Goal: Obtain resource: Obtain resource

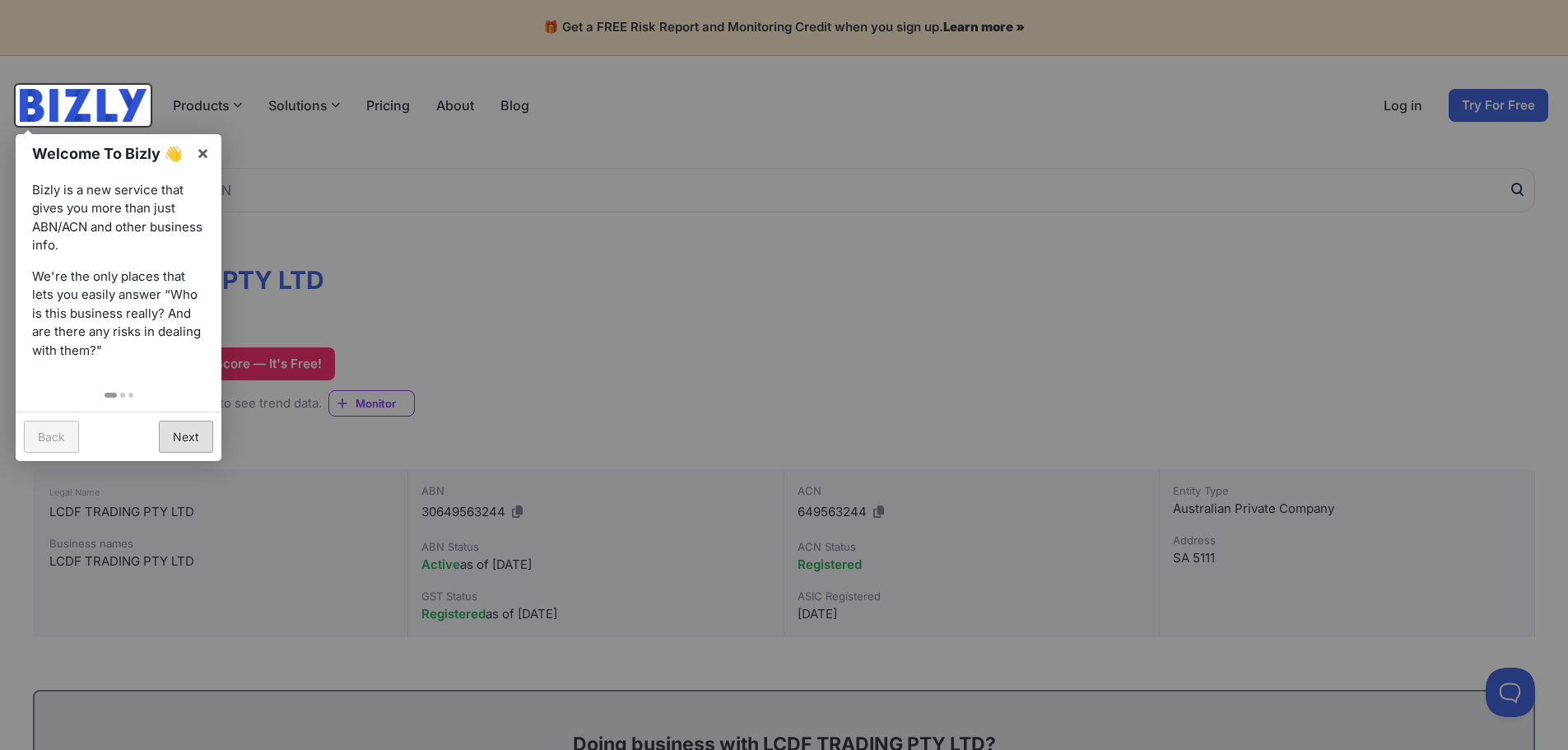
click at [196, 432] on link "Next" at bounding box center [186, 437] width 54 height 32
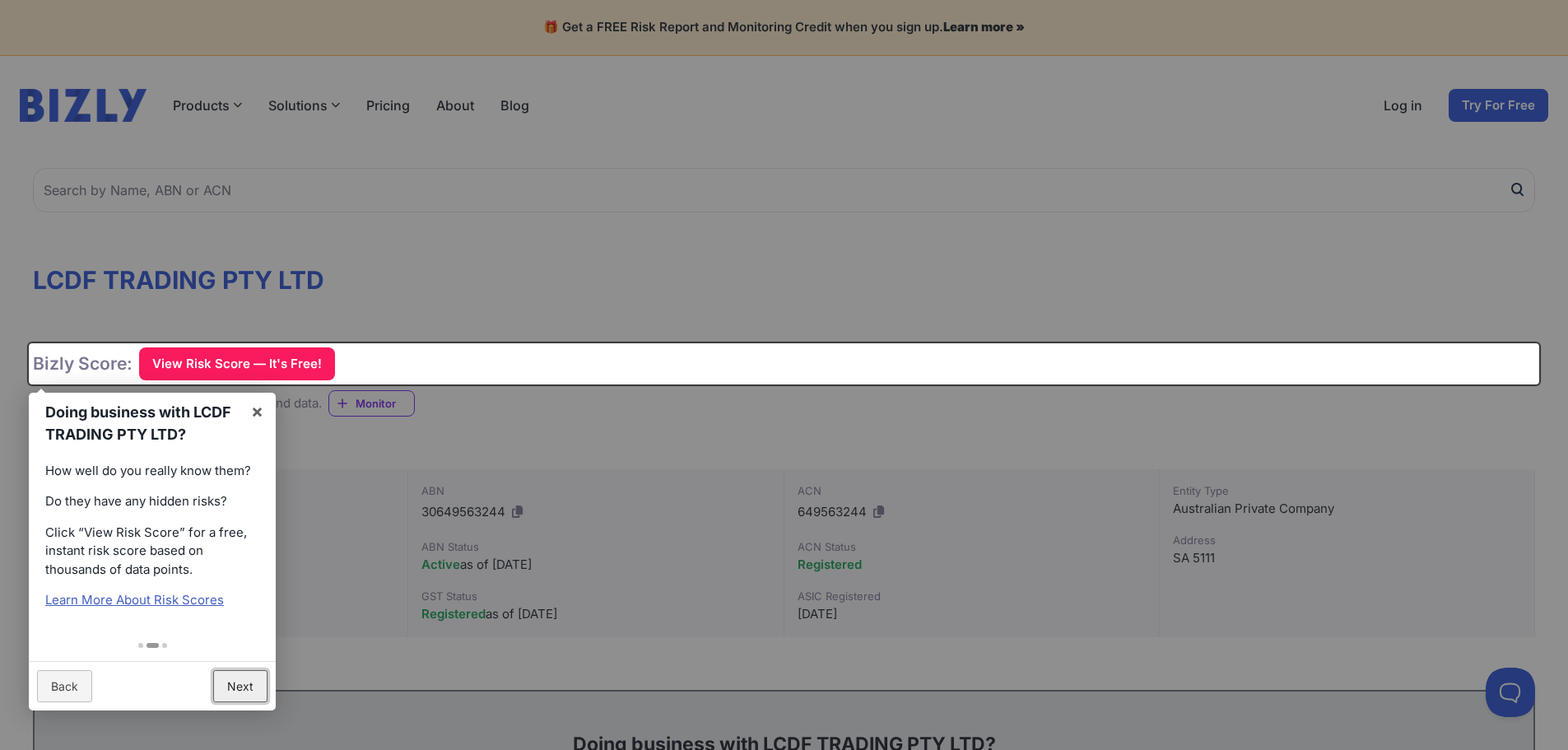
click at [247, 695] on link "Next" at bounding box center [240, 686] width 54 height 32
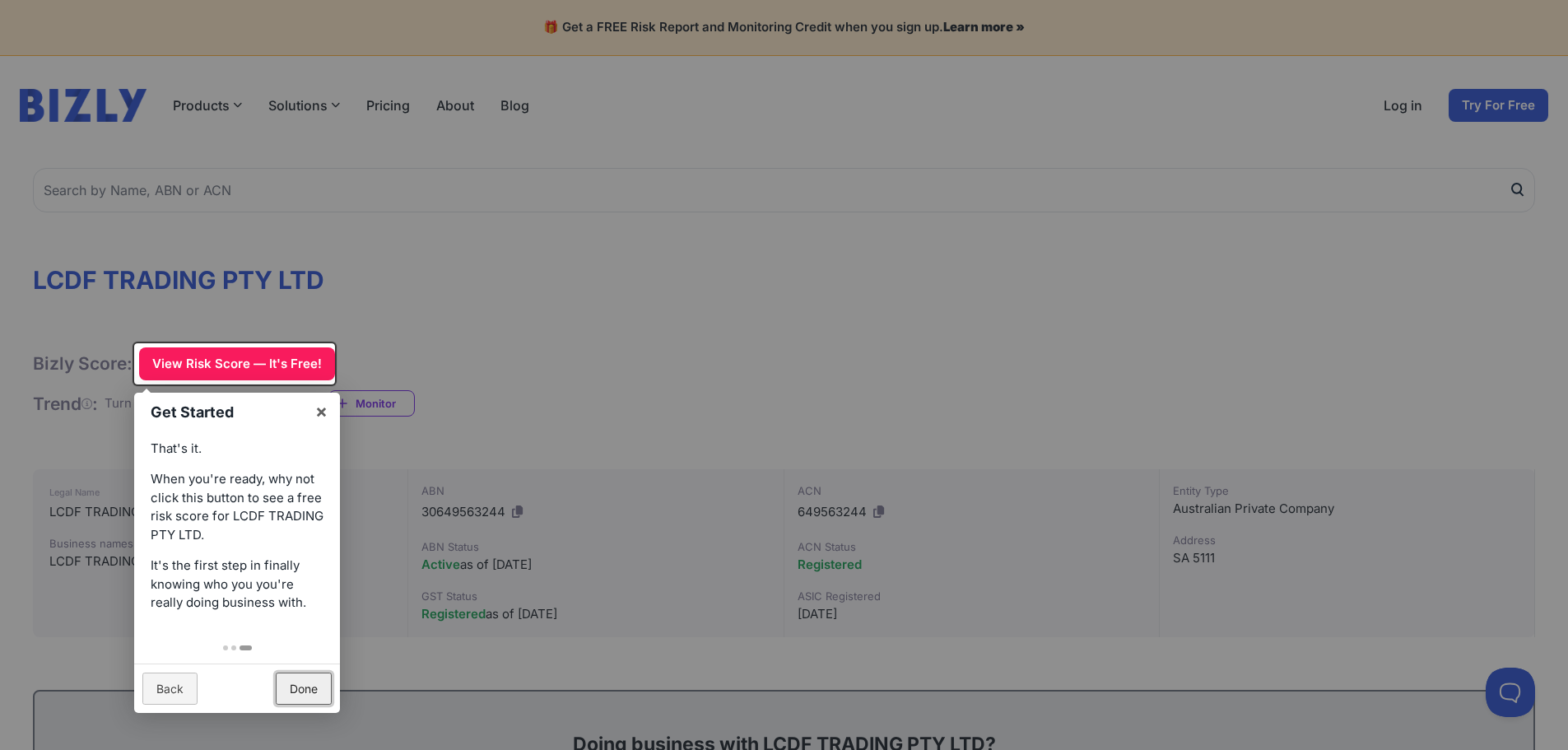
click at [300, 688] on link "Done" at bounding box center [303, 688] width 56 height 32
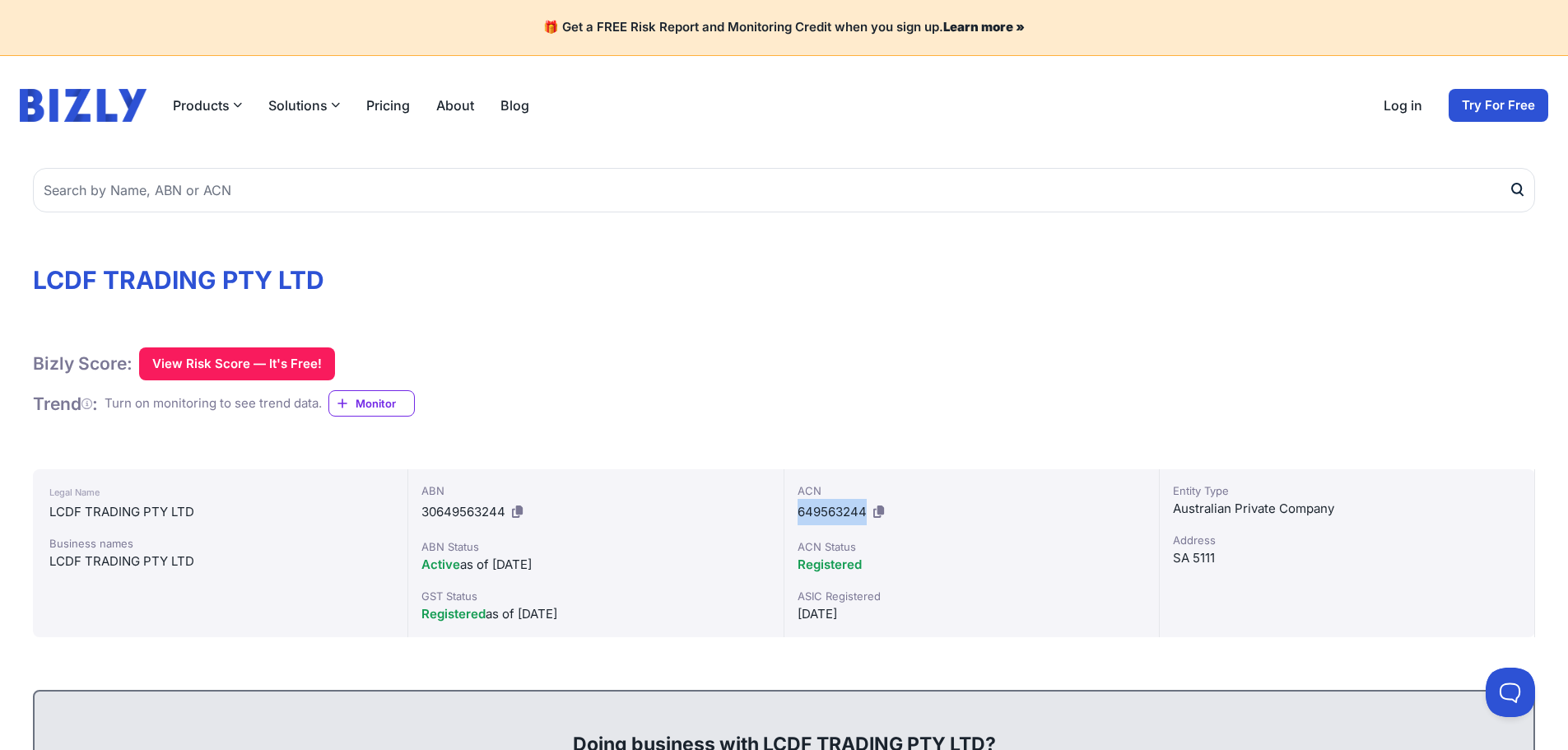
drag, startPoint x: 799, startPoint y: 511, endPoint x: 866, endPoint y: 517, distance: 67.3
click at [866, 517] on span "649563244" at bounding box center [832, 512] width 69 height 16
copy span "649563244"
click at [876, 505] on icon at bounding box center [878, 511] width 11 height 12
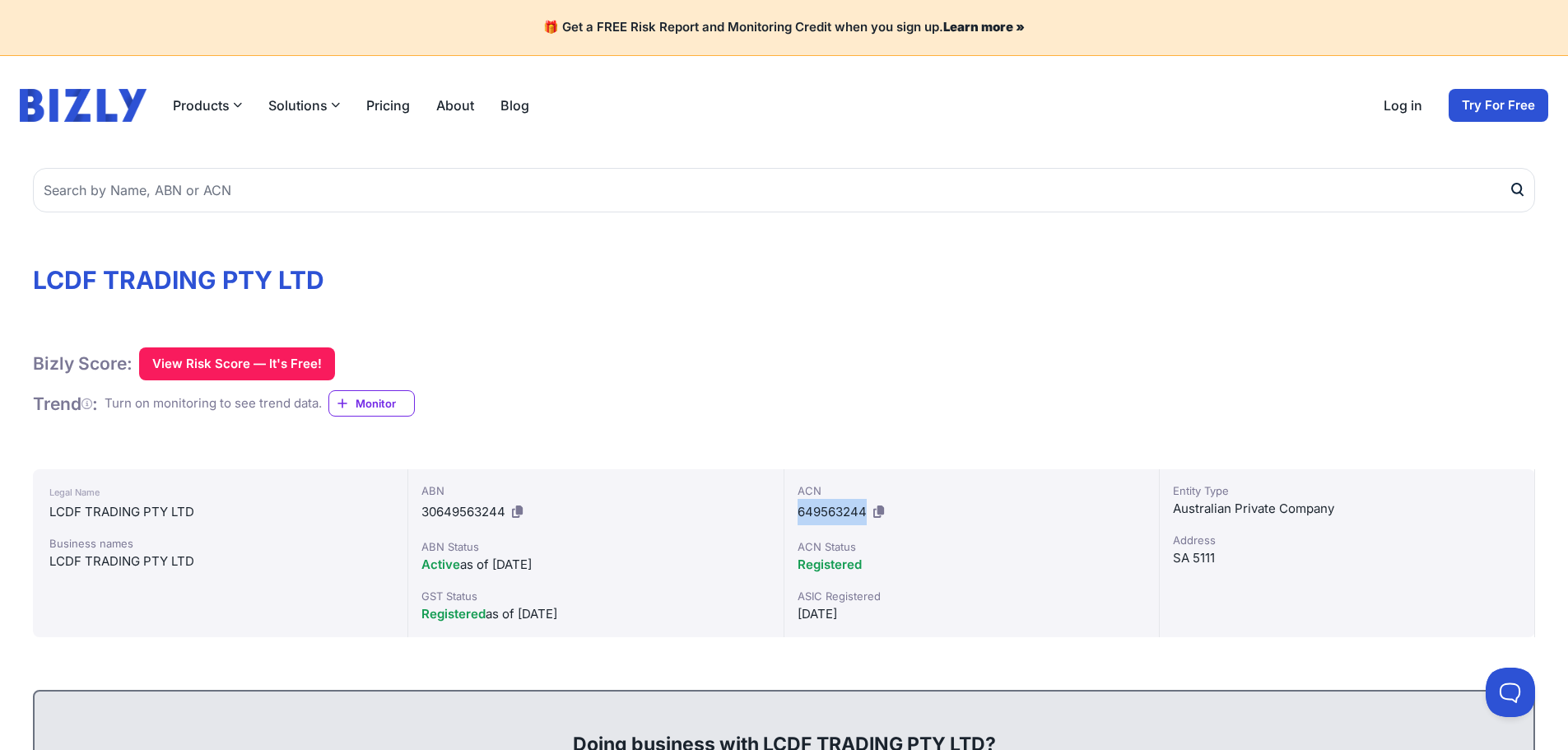
copy span "649563244"
